Goal: Find specific page/section: Find specific page/section

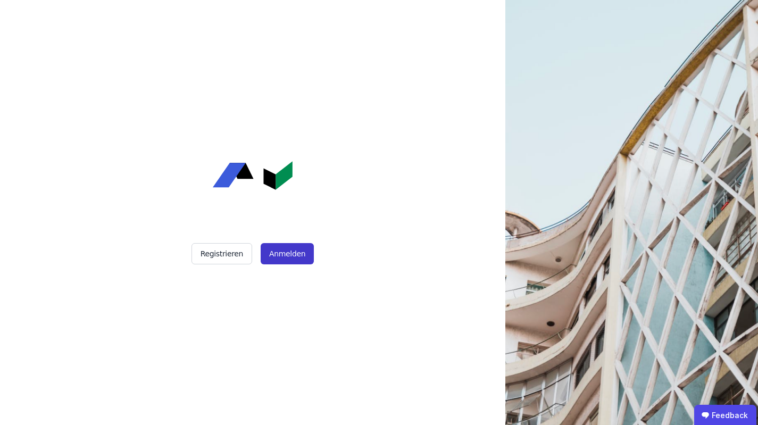
click at [296, 254] on button "Anmelden" at bounding box center [287, 253] width 53 height 21
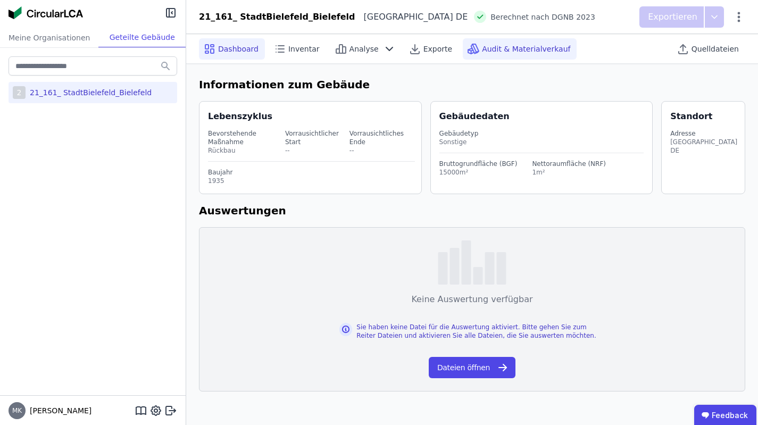
click at [506, 49] on span "Audit & Materialverkauf" at bounding box center [526, 49] width 88 height 11
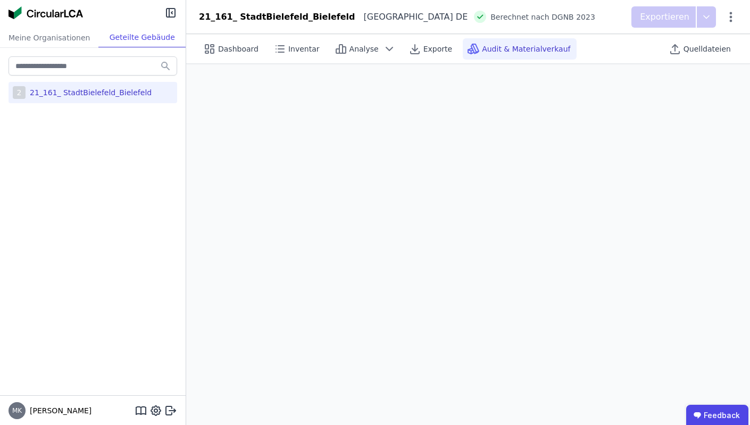
scroll to position [30, 0]
